Goal: Use online tool/utility: Utilize a website feature to perform a specific function

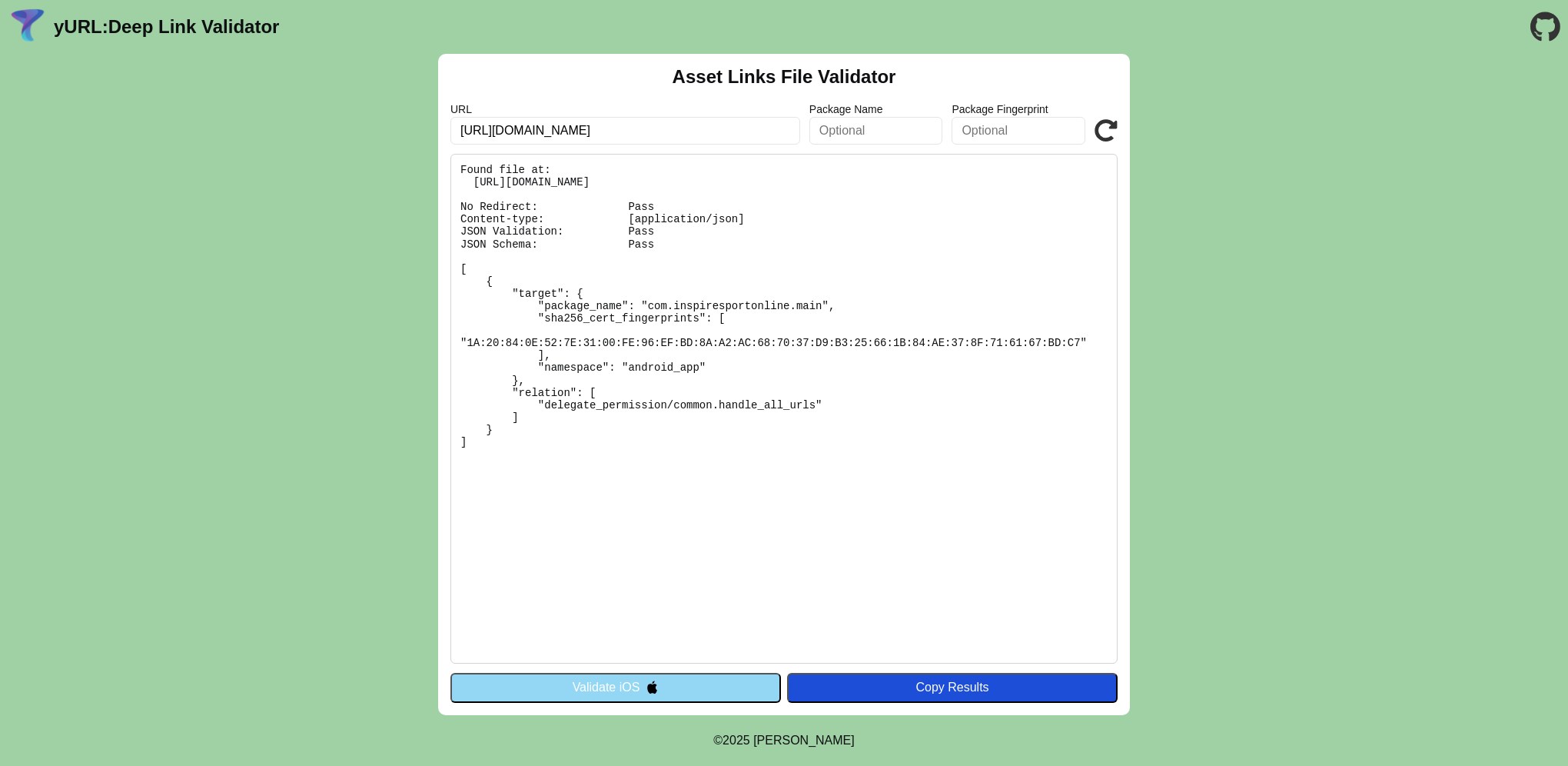
drag, startPoint x: 557, startPoint y: 126, endPoint x: 711, endPoint y: 122, distance: 154.1
click at [711, 122] on input "https://app.inspiretek.io/" at bounding box center [625, 130] width 350 height 28
type input "https://app.co"
click button "Validate" at bounding box center [0, 0] width 0 height 0
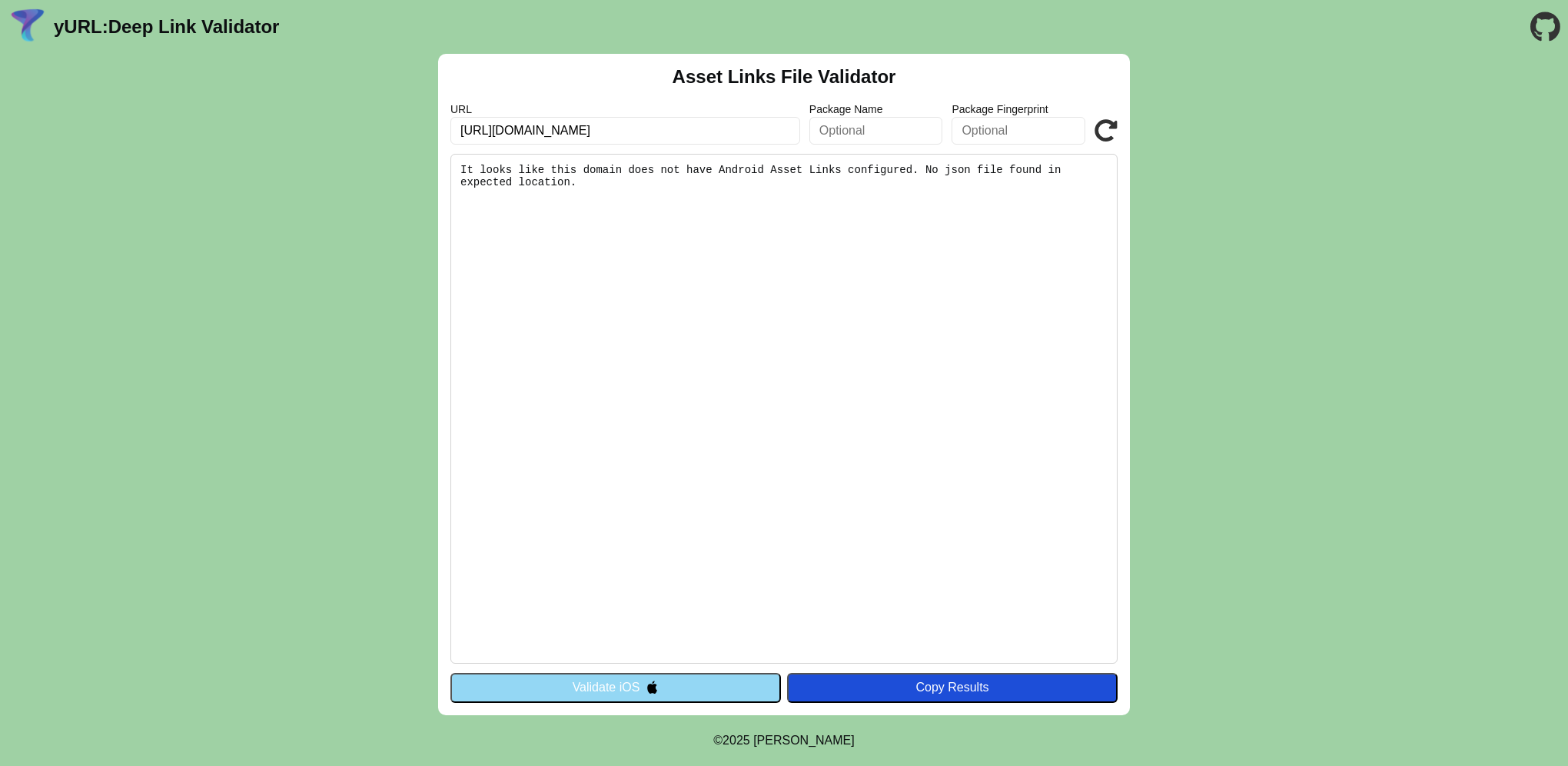
drag, startPoint x: 0, startPoint y: 0, endPoint x: 711, endPoint y: 122, distance: 721.4
click at [711, 122] on input "https://app.co" at bounding box center [625, 130] width 350 height 28
type input "[URL][DOMAIN_NAME]"
click button "Validate" at bounding box center [0, 0] width 0 height 0
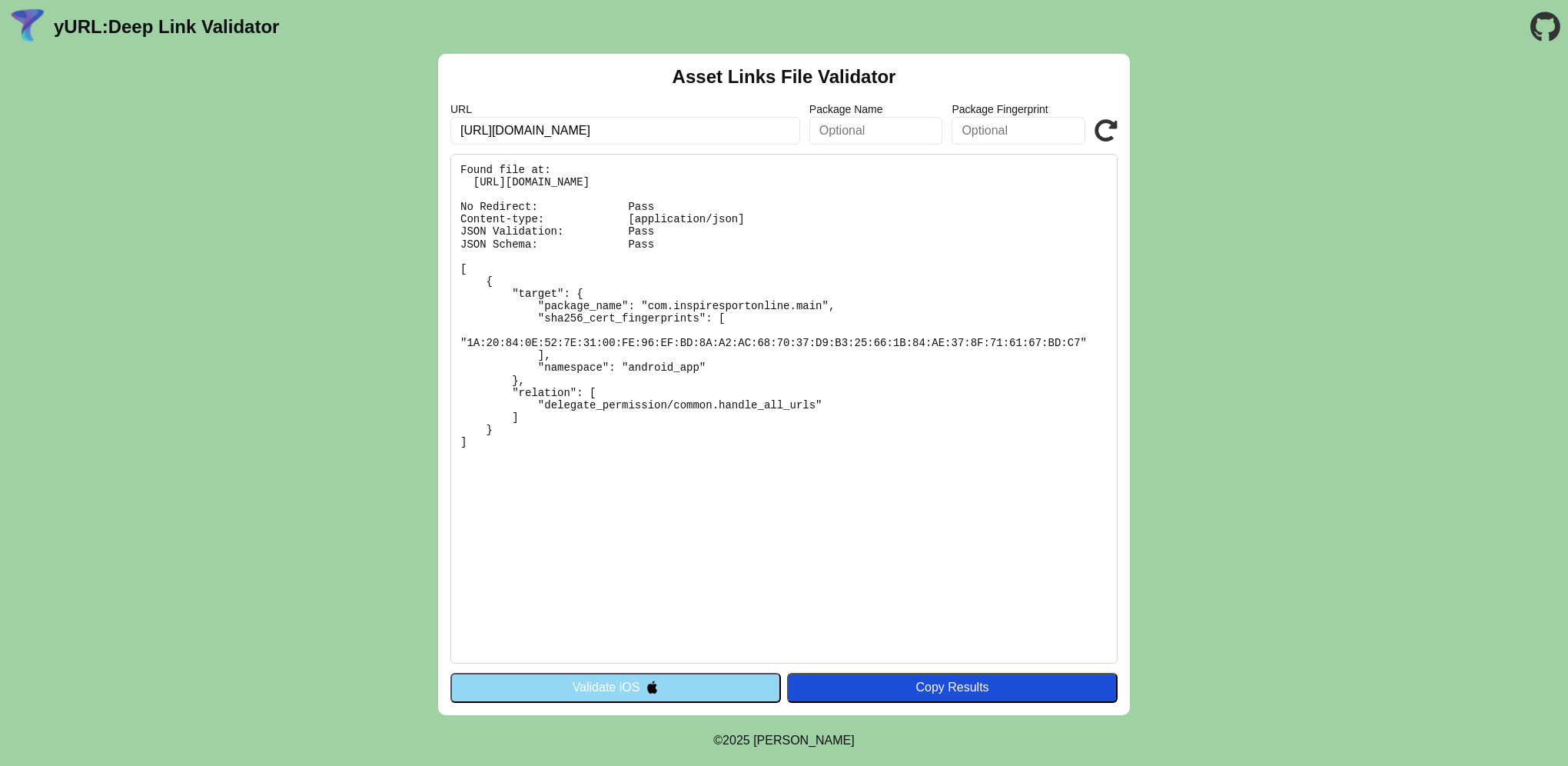
click at [654, 686] on img at bounding box center [652, 687] width 13 height 13
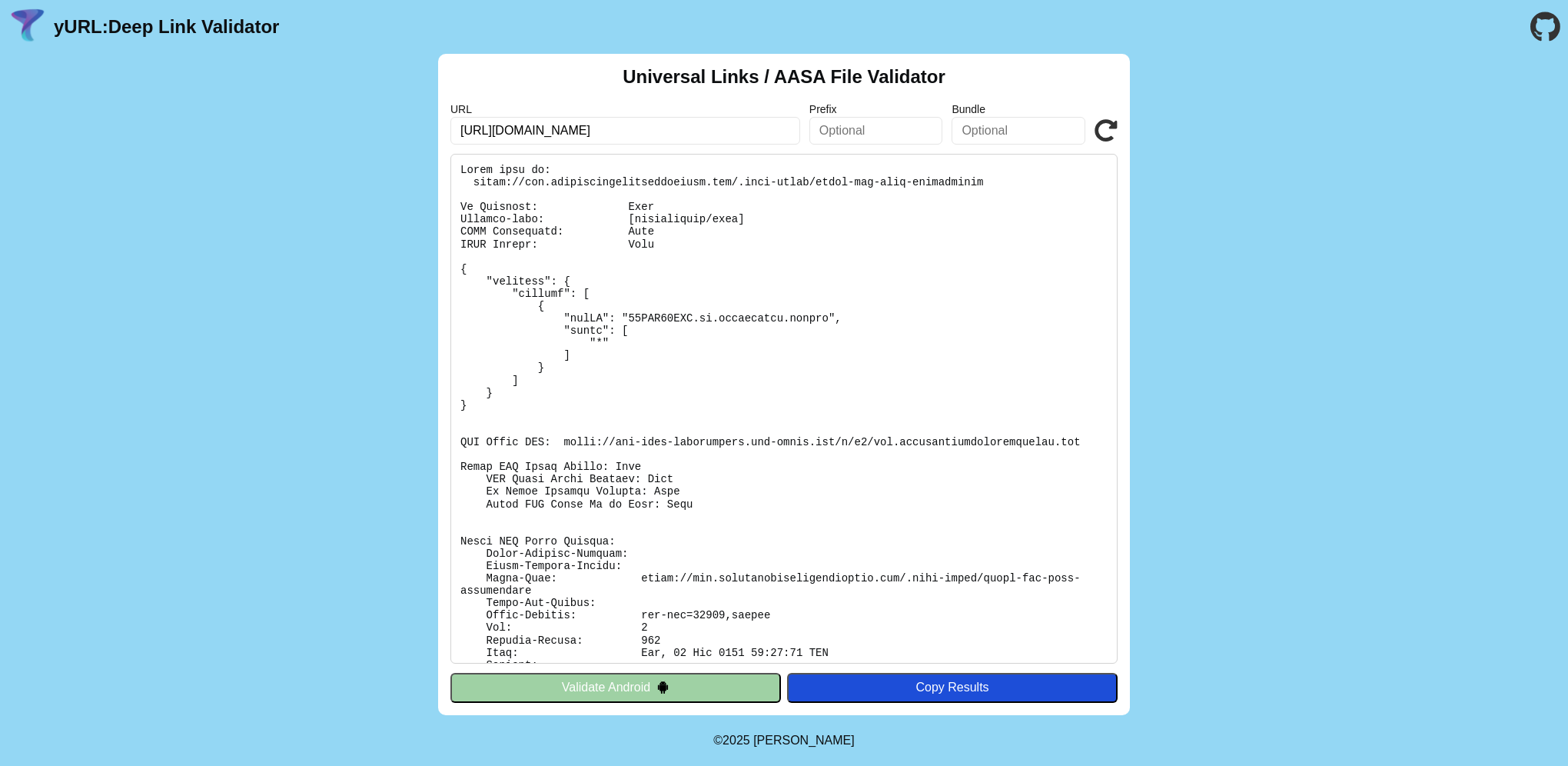
click at [694, 13] on header "yURL: Deep Link Validator" at bounding box center [784, 27] width 1568 height 54
drag, startPoint x: 533, startPoint y: 126, endPoint x: 852, endPoint y: 129, distance: 319.0
click at [852, 129] on div "URL https://app.coachingeffectassessment.com/ Prefix Bundle Validate" at bounding box center [784, 123] width 667 height 41
type input "https://app.inspiretek.io"
click button "Validate" at bounding box center [0, 0] width 0 height 0
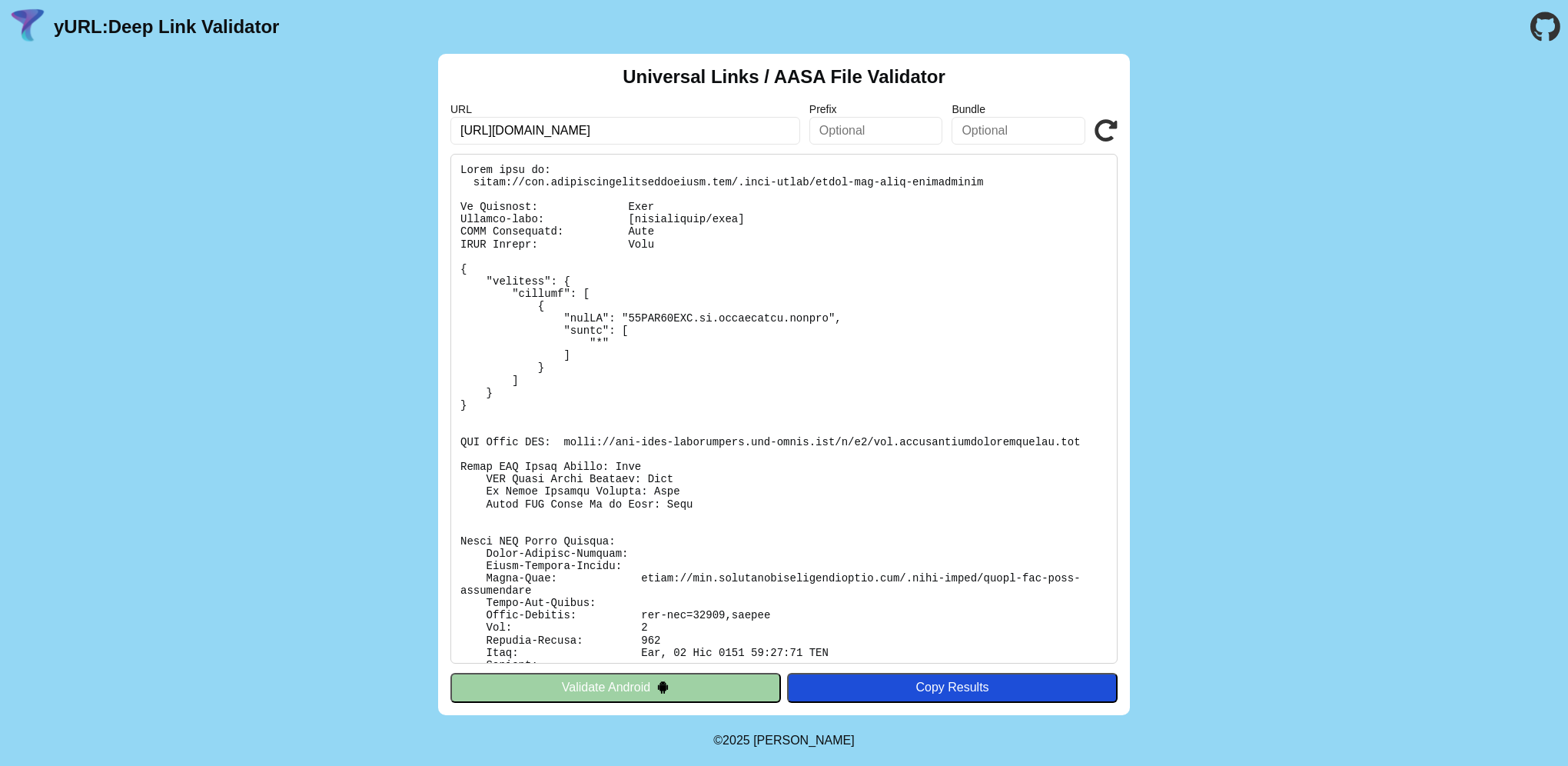
drag, startPoint x: 656, startPoint y: 261, endPoint x: 660, endPoint y: 269, distance: 8.9
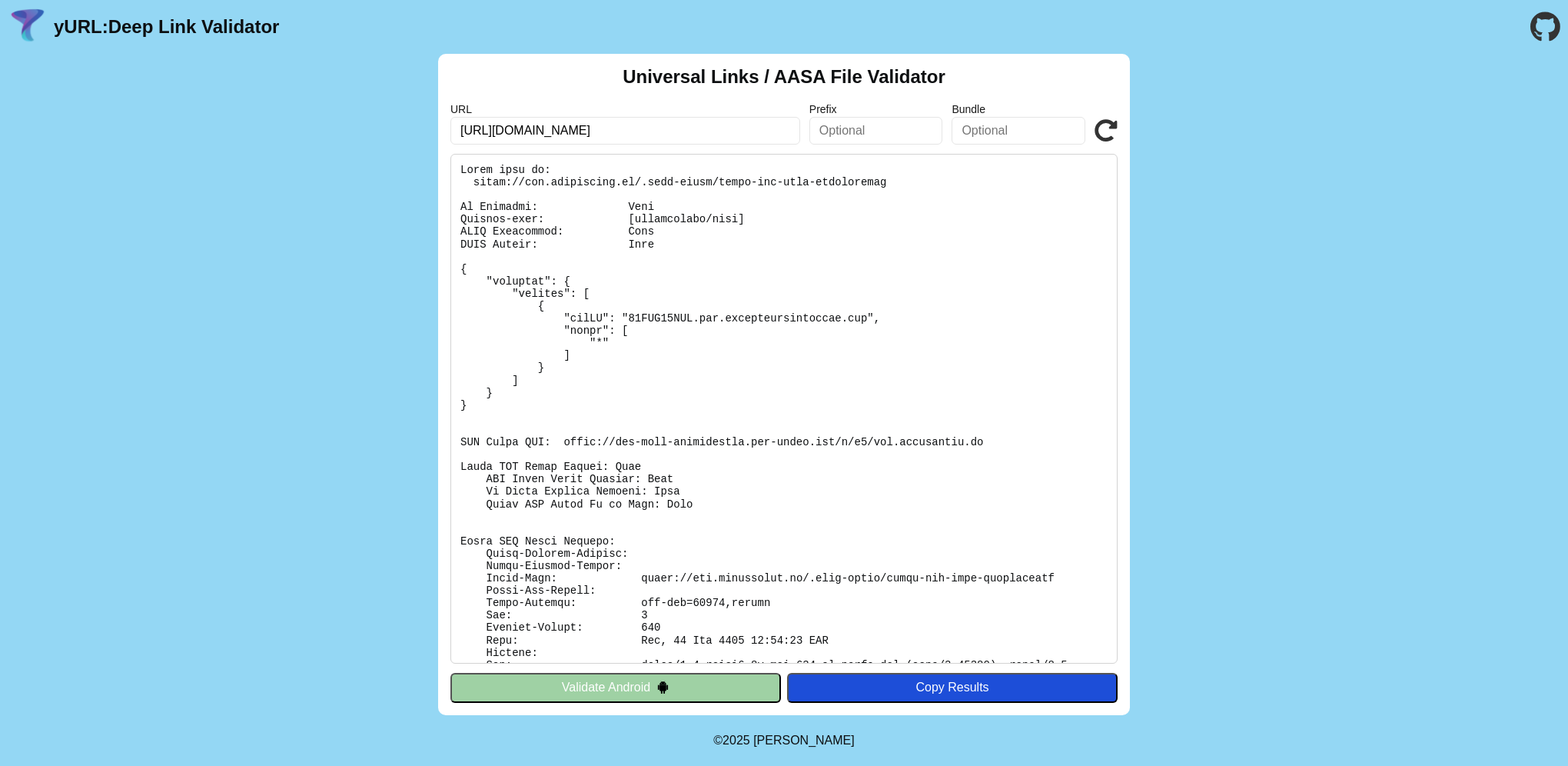
drag, startPoint x: 0, startPoint y: 0, endPoint x: 626, endPoint y: 240, distance: 670.4
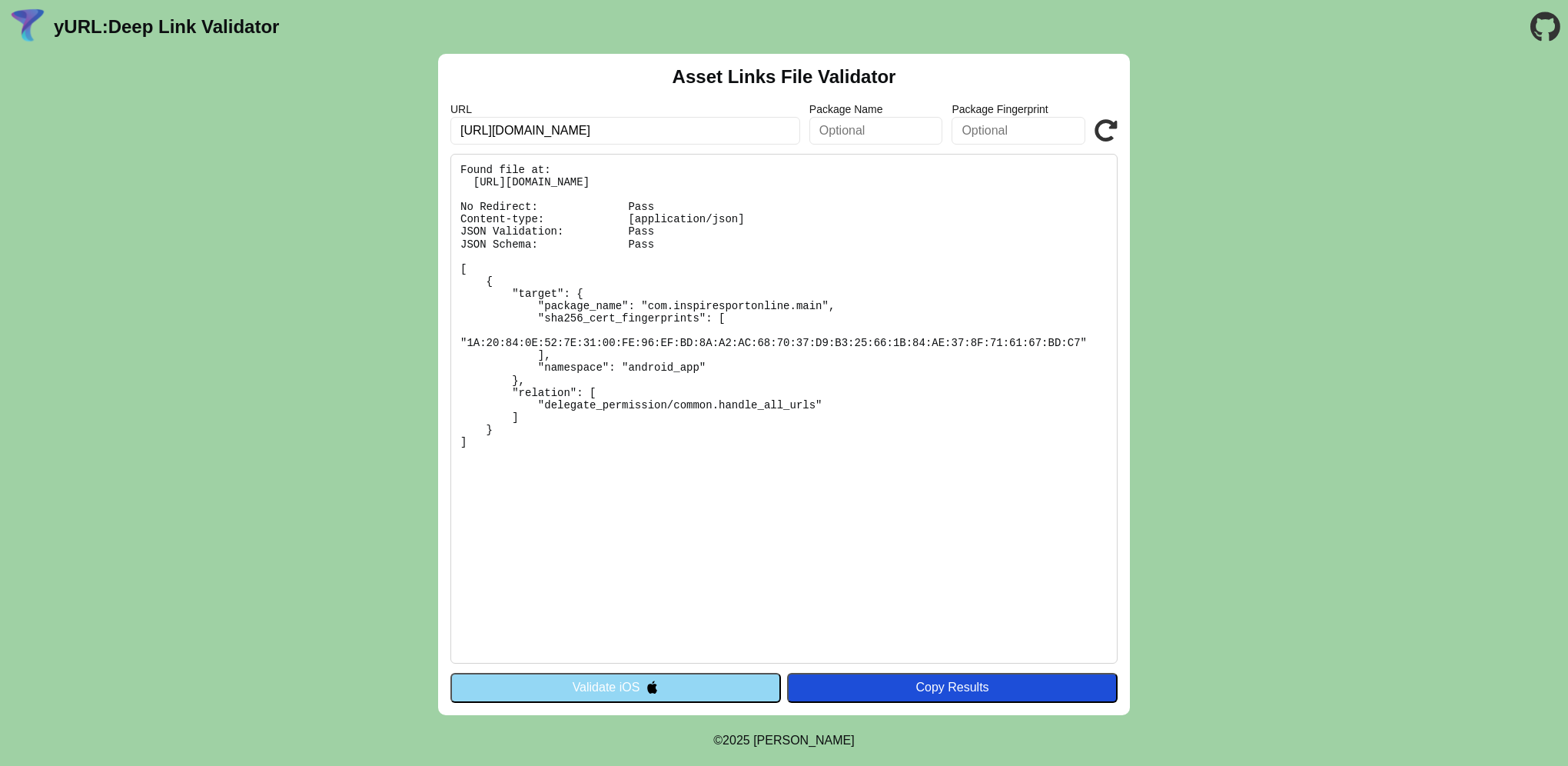
drag, startPoint x: 738, startPoint y: 126, endPoint x: 419, endPoint y: 122, distance: 319.0
click at [419, 122] on div "Asset Links File Validator URL [URL][DOMAIN_NAME] Package Name Package Fingerpr…" at bounding box center [784, 384] width 1568 height 661
click at [560, 356] on pre "Found file at: https://app.coachingeffectassessment.com/.well-known/assetlinks.…" at bounding box center [784, 408] width 667 height 509
click at [648, 696] on button "Validate iOS" at bounding box center [615, 687] width 330 height 30
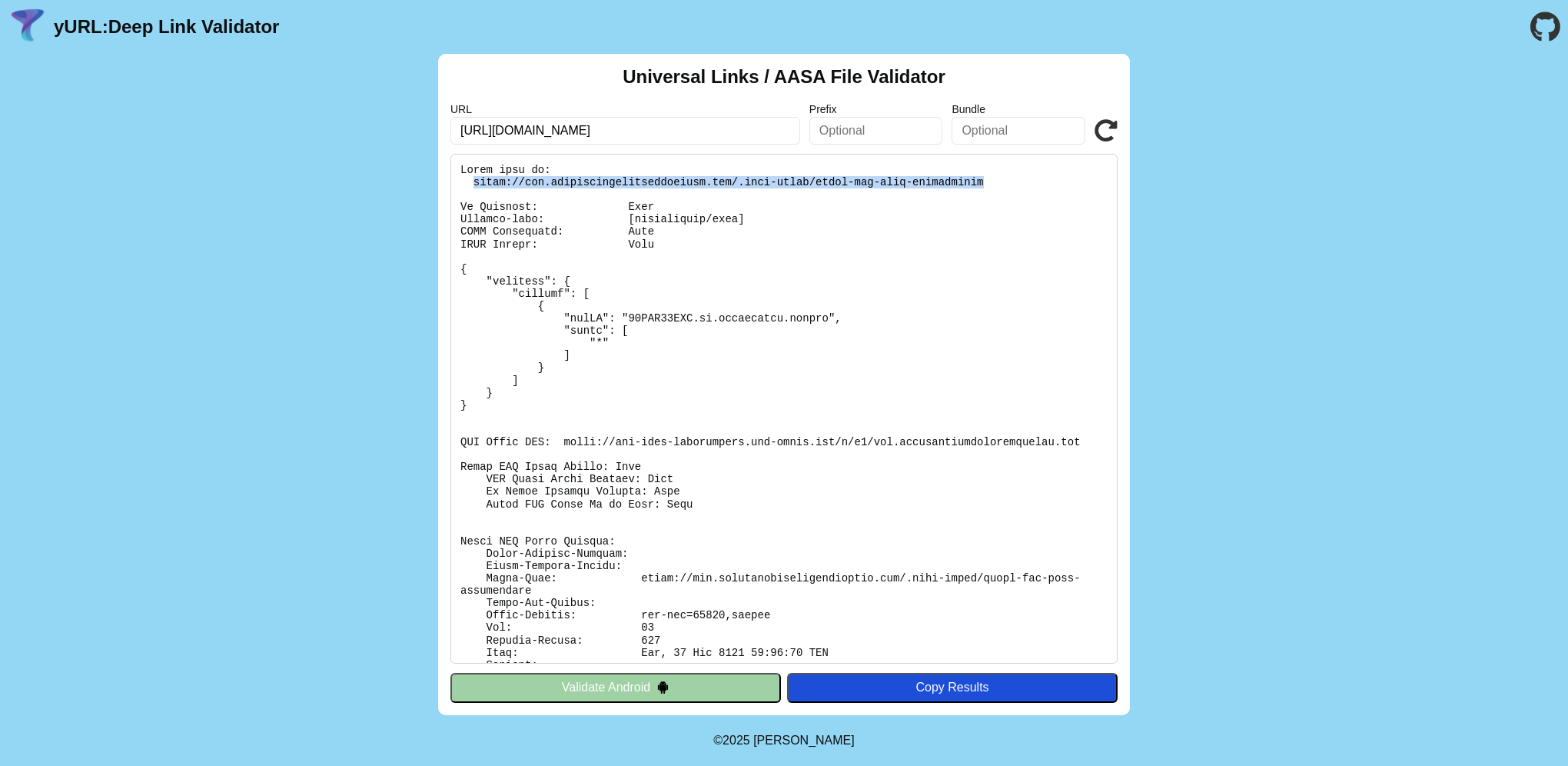
drag, startPoint x: 921, startPoint y: 188, endPoint x: 472, endPoint y: 182, distance: 449.0
click at [472, 182] on pre at bounding box center [784, 408] width 667 height 509
copy pre "[URL][DOMAIN_NAME]"
